Goal: Consume media (video, audio)

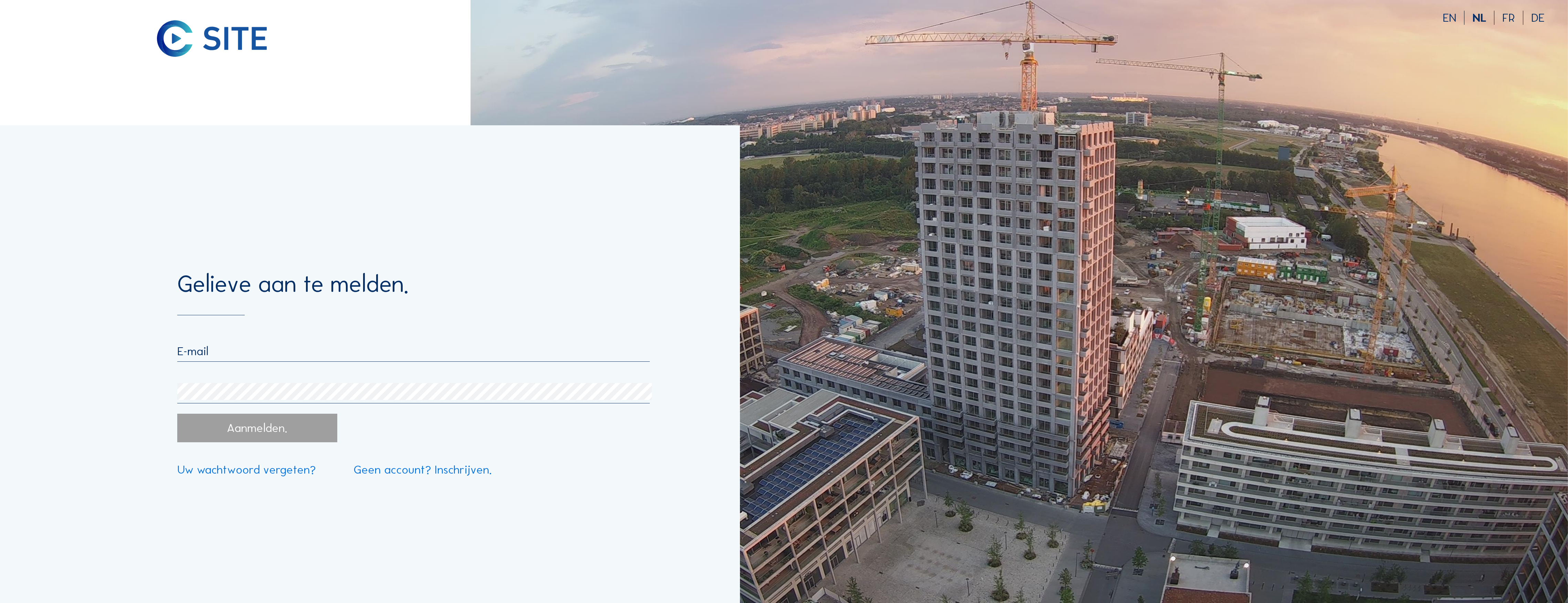
type input "[EMAIL_ADDRESS][DOMAIN_NAME]"
click at [246, 432] on div "Aanmelden." at bounding box center [257, 427] width 160 height 28
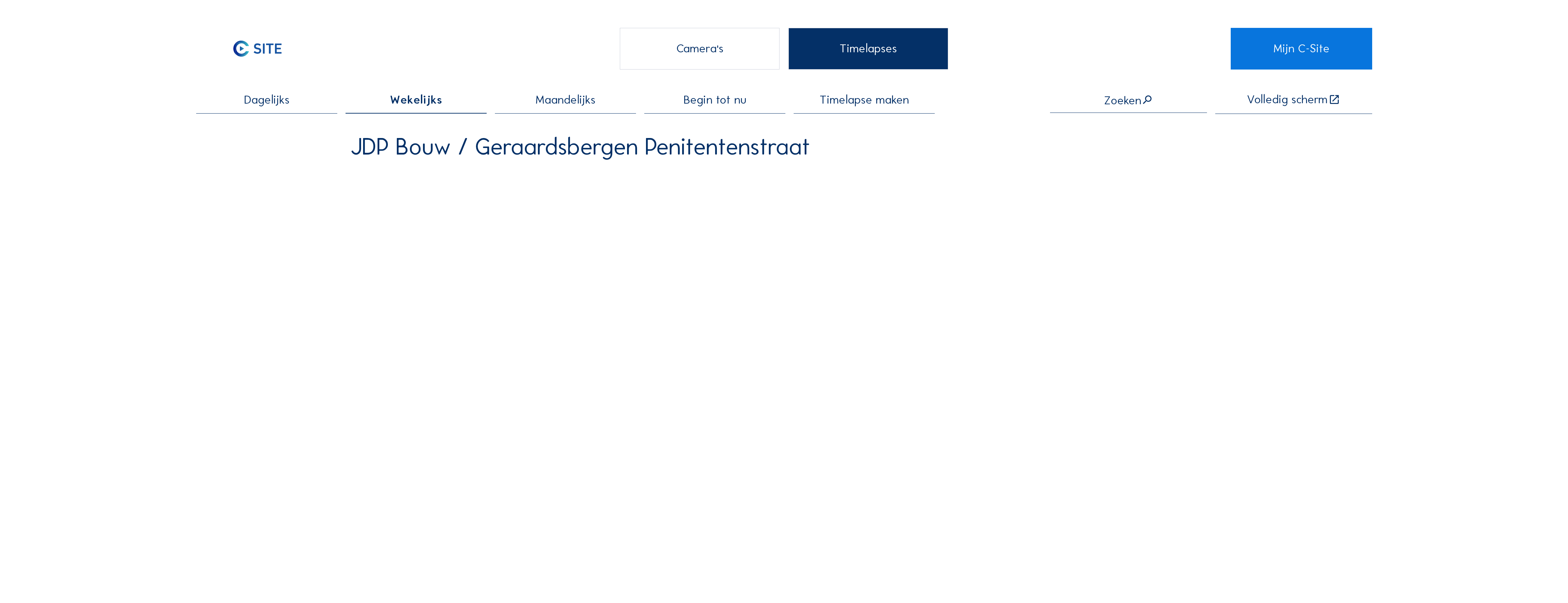
drag, startPoint x: 563, startPoint y: 106, endPoint x: 569, endPoint y: 112, distance: 8.5
click at [563, 105] on span "Maandelijks" at bounding box center [565, 100] width 60 height 12
click at [689, 53] on div "Camera's" at bounding box center [700, 49] width 160 height 41
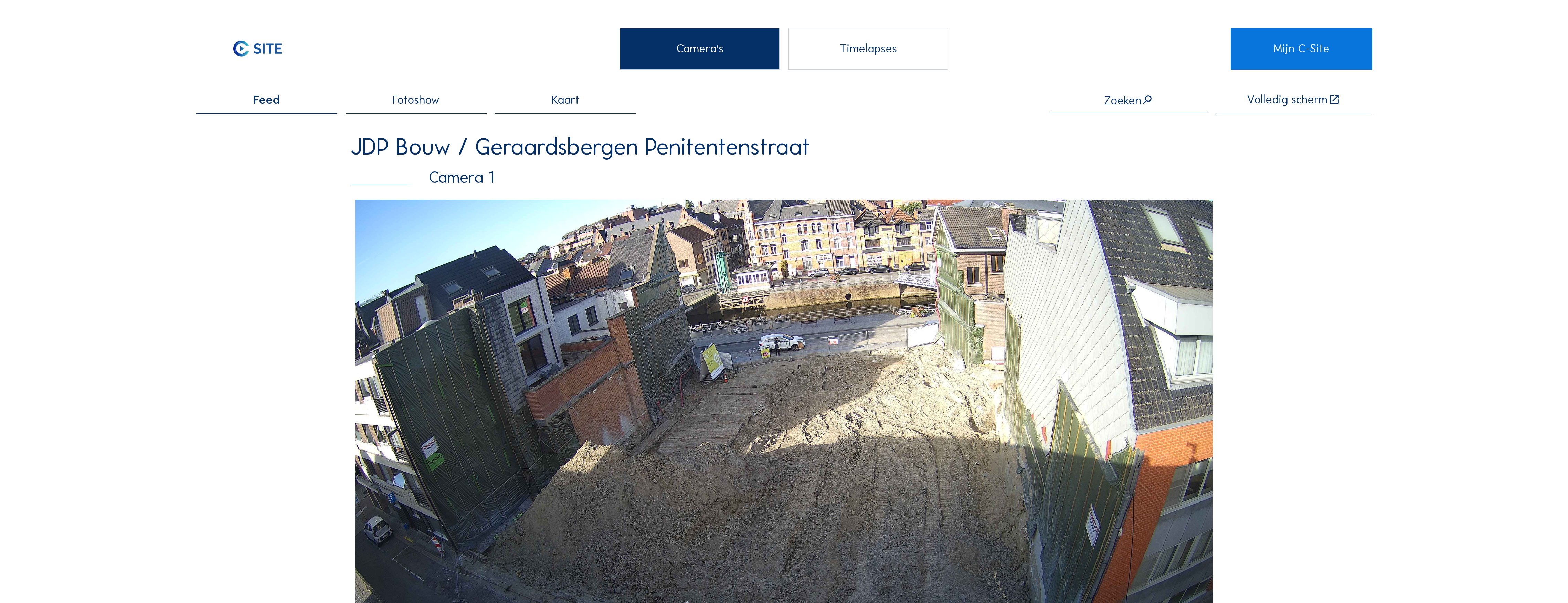
click at [873, 63] on div "Timelapses" at bounding box center [868, 49] width 160 height 41
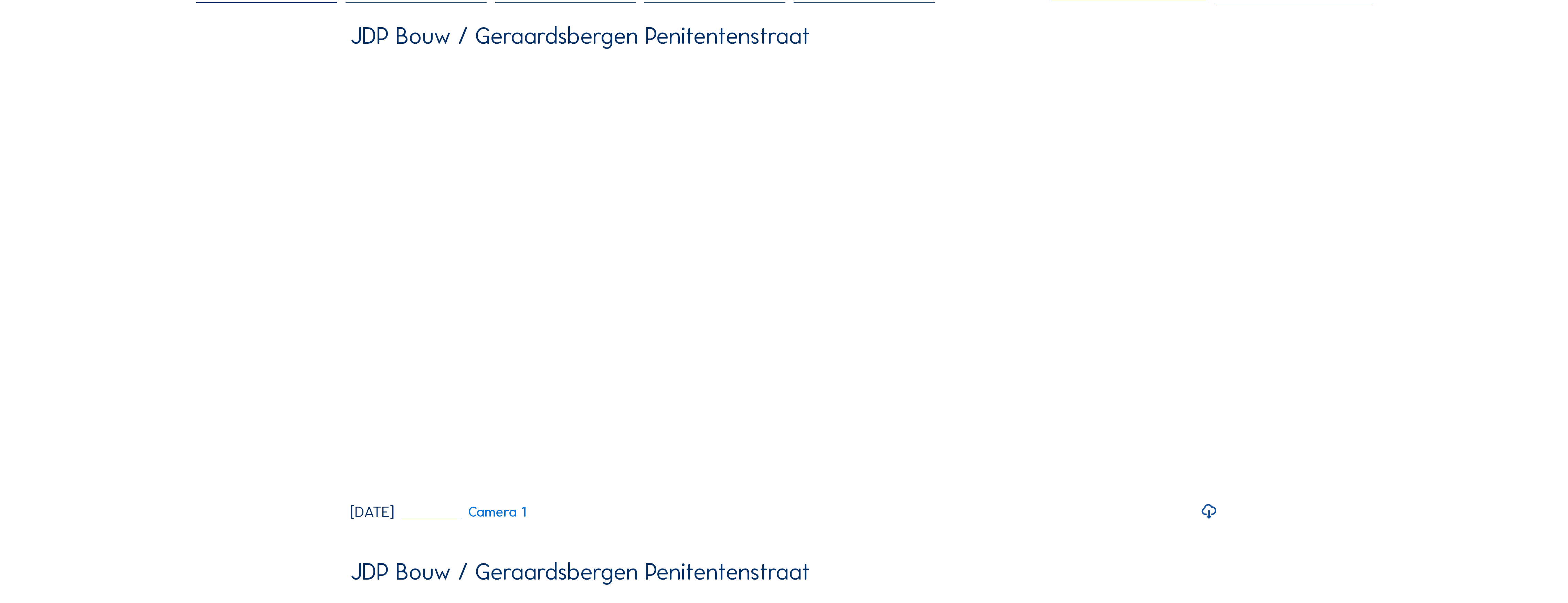
scroll to position [183, 0]
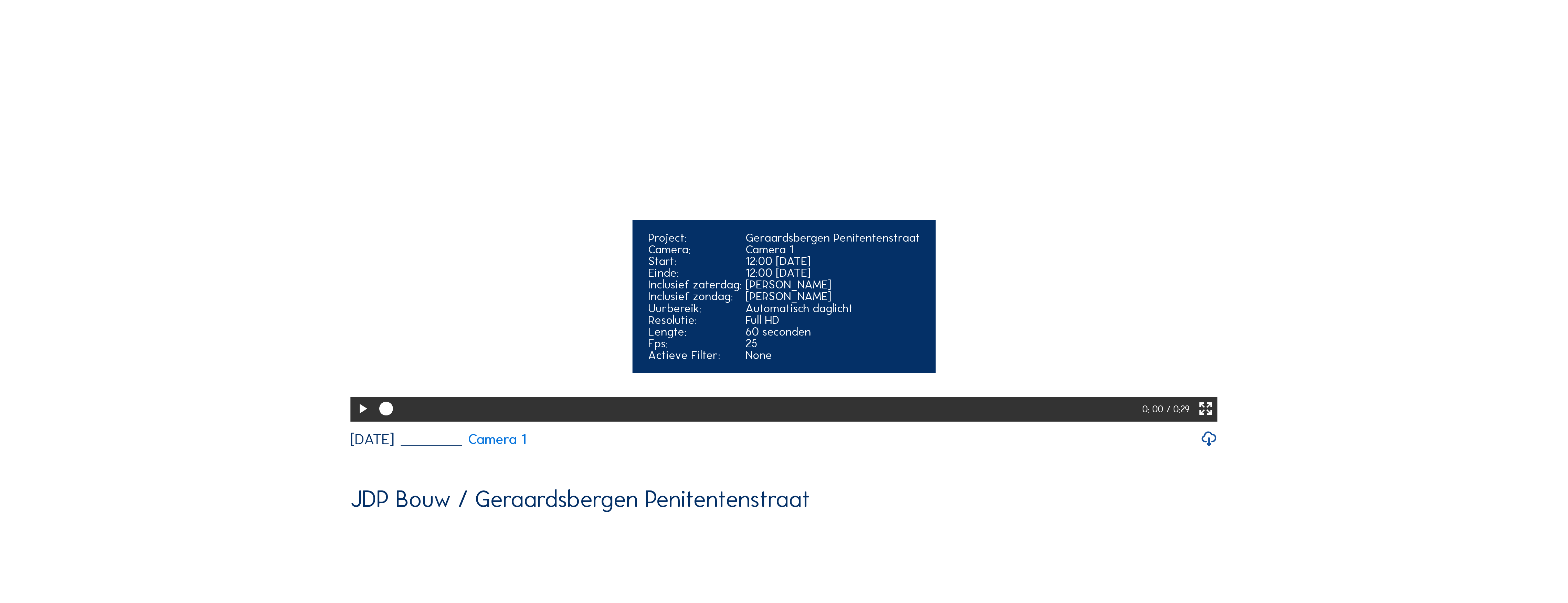
click at [361, 420] on icon at bounding box center [362, 409] width 16 height 20
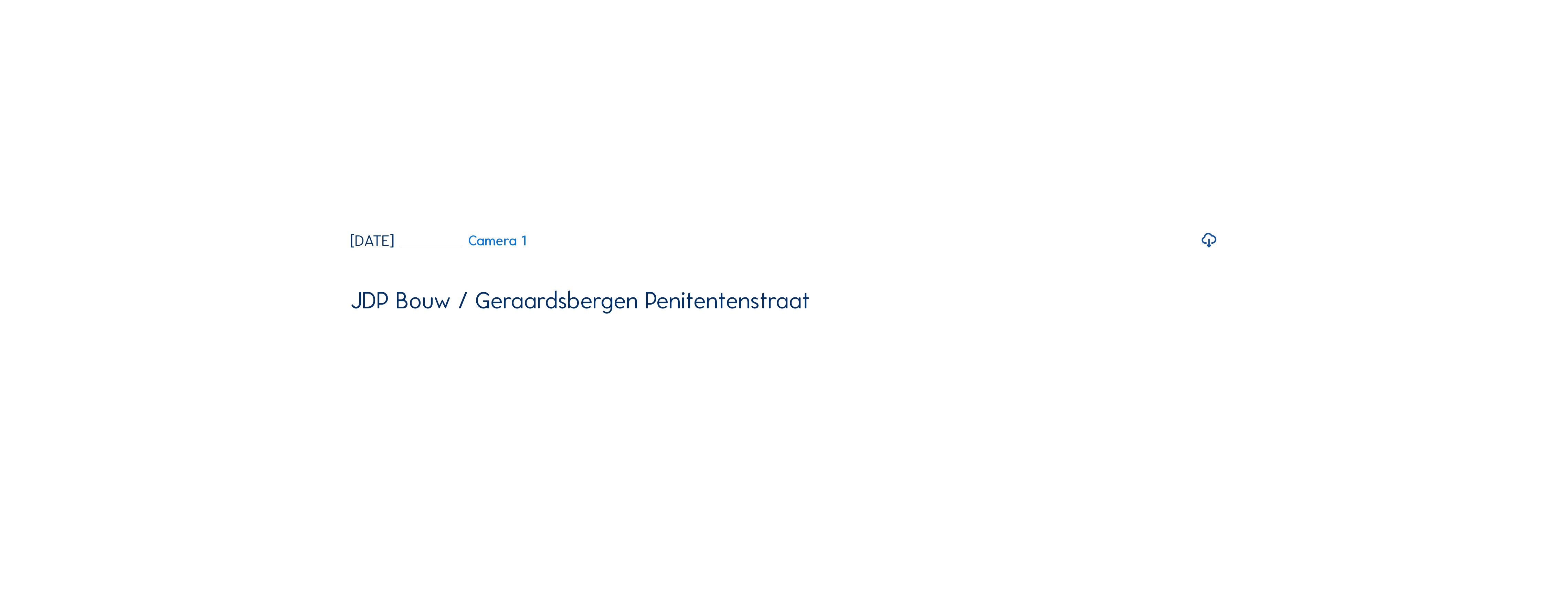
scroll to position [0, 0]
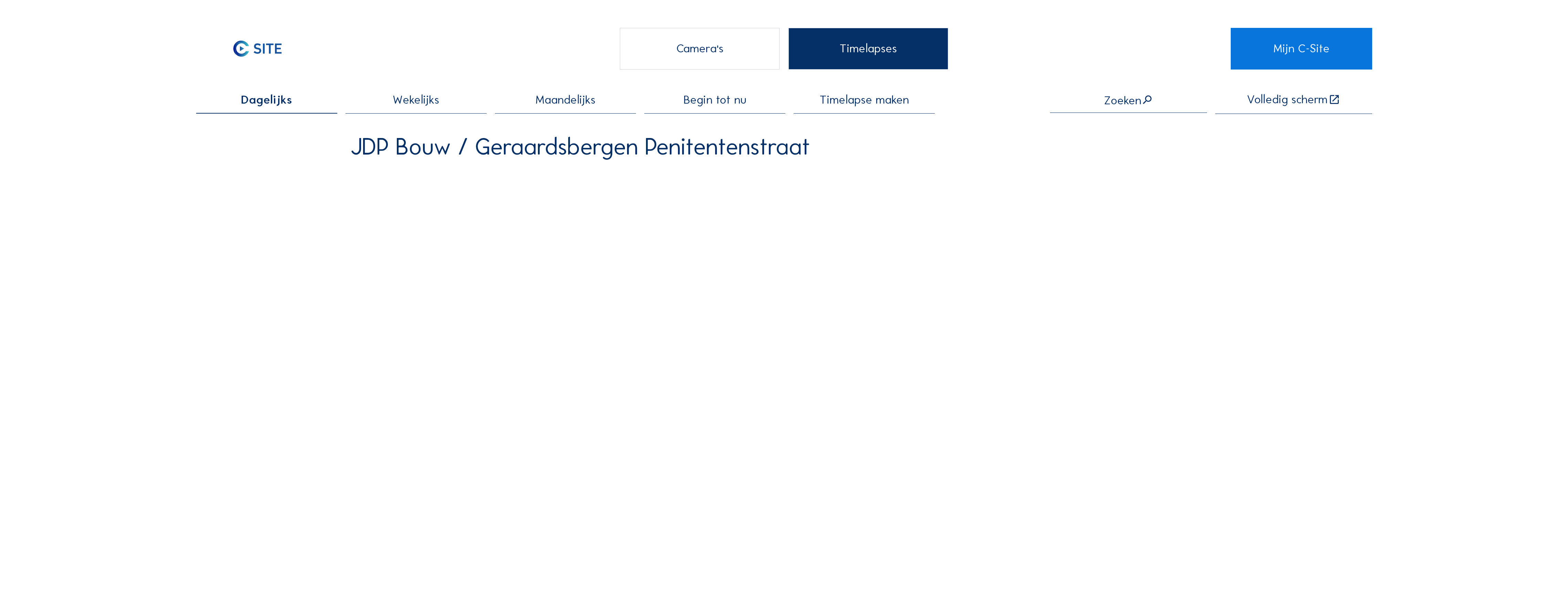
click at [573, 104] on span "Maandelijks" at bounding box center [565, 100] width 60 height 12
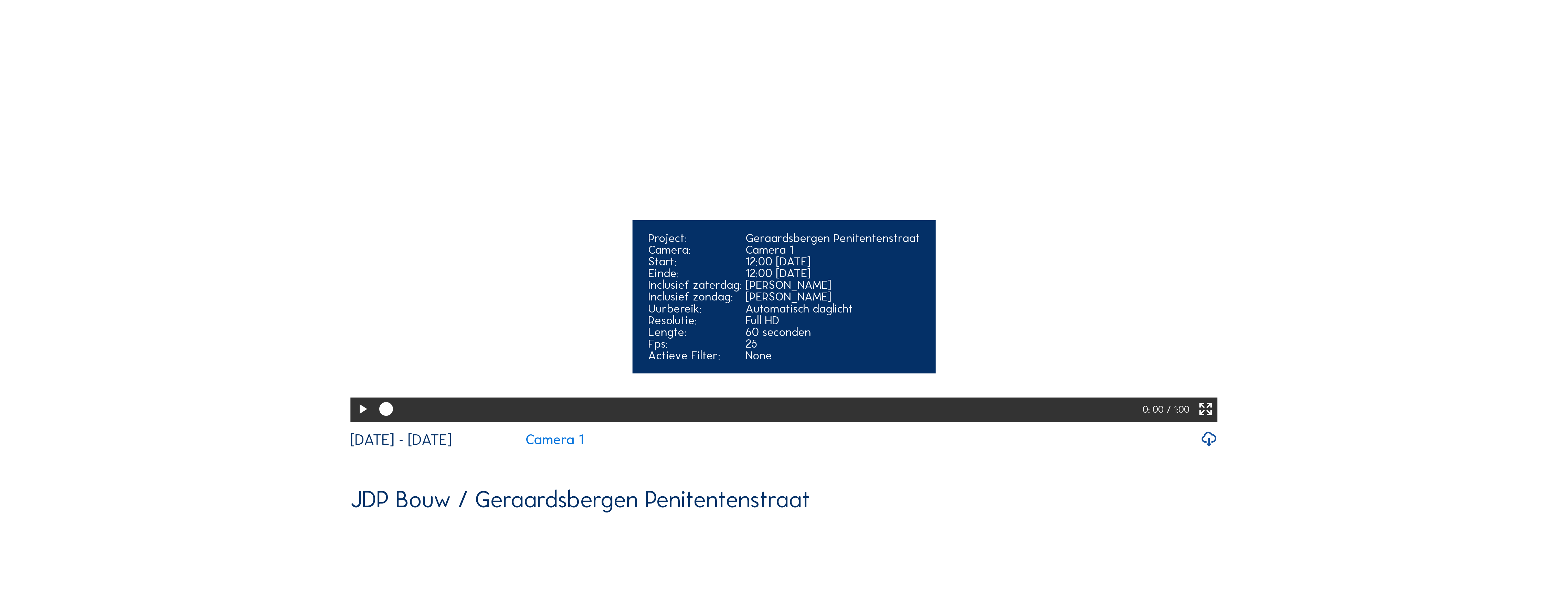
scroll to position [183, 0]
click at [357, 420] on icon at bounding box center [362, 409] width 16 height 20
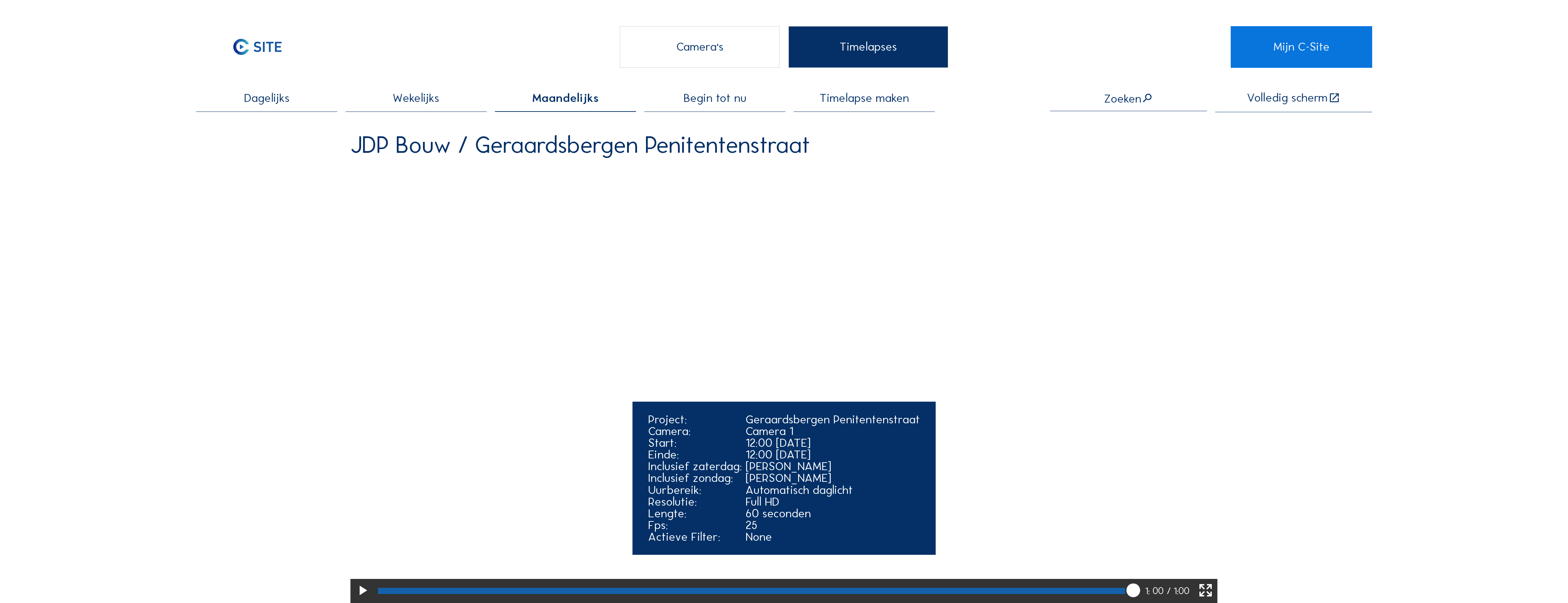
scroll to position [0, 0]
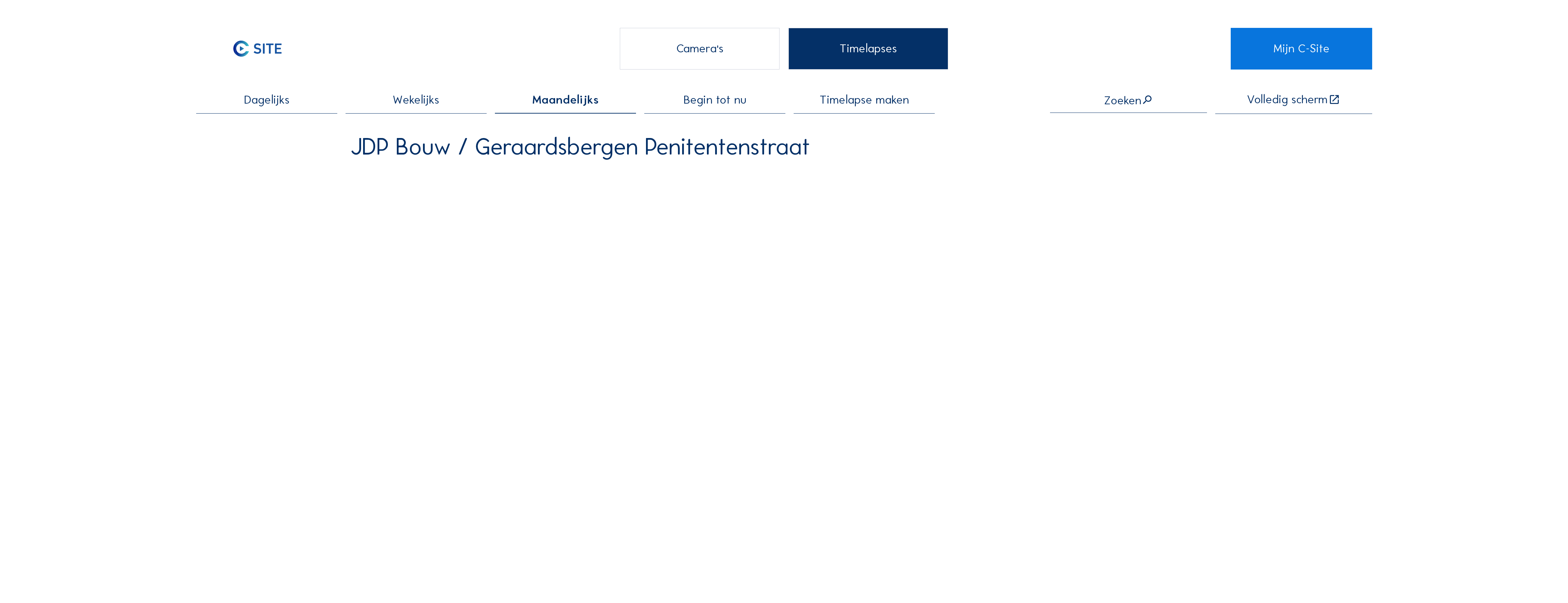
drag, startPoint x: 670, startPoint y: 45, endPoint x: 670, endPoint y: 49, distance: 4.0
click at [670, 45] on div "Camera's" at bounding box center [700, 49] width 160 height 41
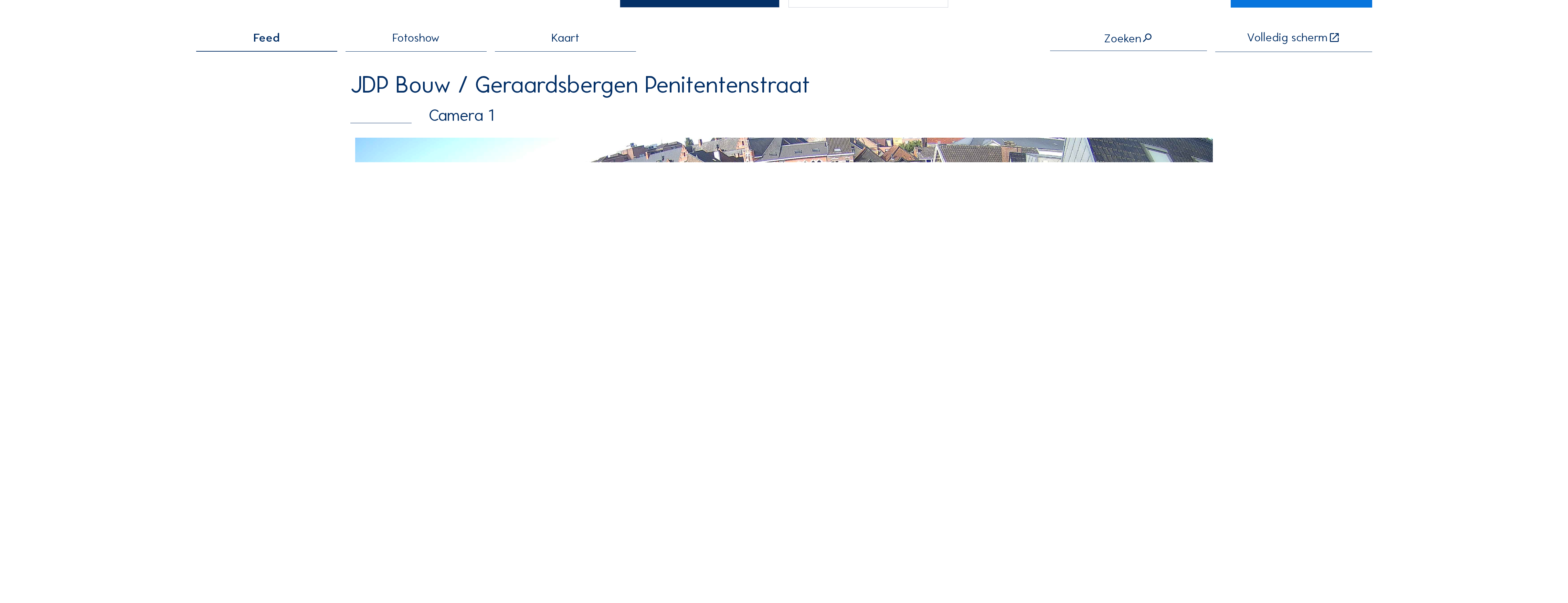
scroll to position [45, 0]
